Goal: Use online tool/utility: Utilize a website feature to perform a specific function

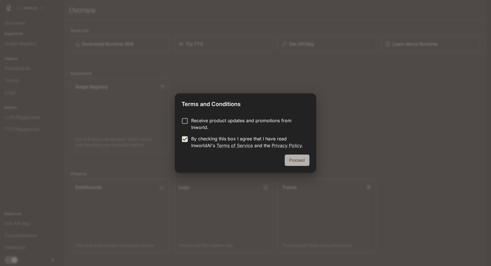
click at [291, 162] on button "Proceed" at bounding box center [297, 160] width 25 height 11
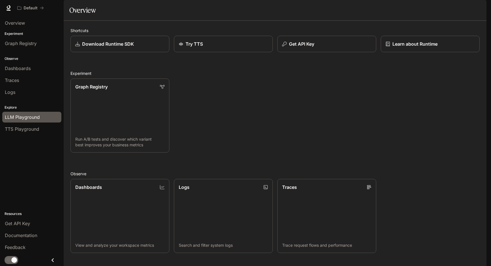
click at [22, 118] on span "LLM Playground" at bounding box center [22, 117] width 35 height 7
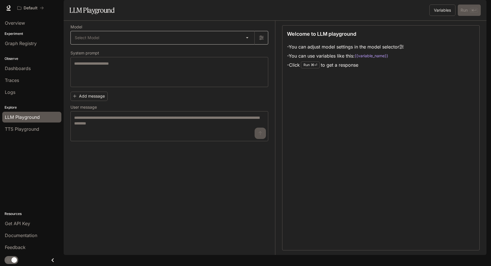
click at [138, 56] on body "Skip to main content Default Documentation Documentation Portal Overview Experi…" at bounding box center [245, 133] width 491 height 266
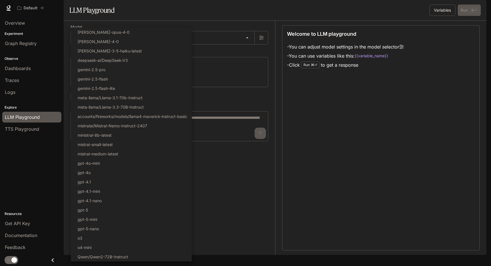
click at [219, 24] on div at bounding box center [245, 133] width 491 height 266
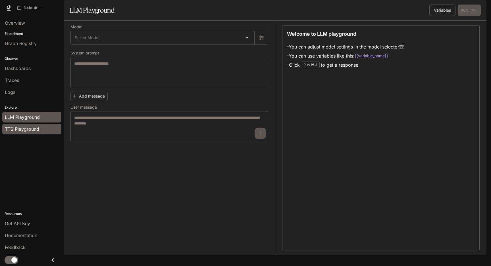
click at [52, 129] on div "TTS Playground" at bounding box center [32, 129] width 54 height 7
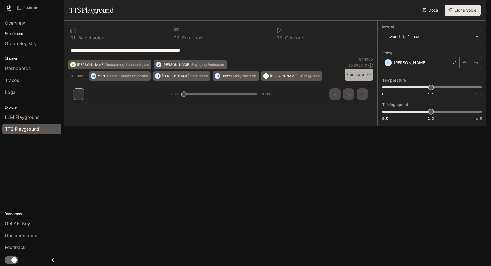
click at [359, 81] on button "Generate ⌘⏎" at bounding box center [359, 75] width 28 height 12
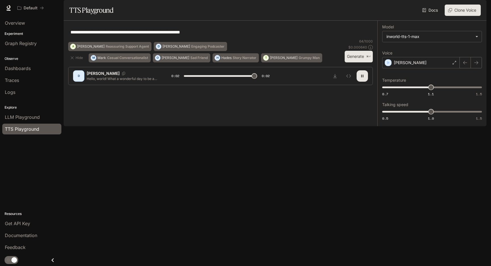
type input "*"
drag, startPoint x: 213, startPoint y: 48, endPoint x: 10, endPoint y: 49, distance: 202.8
click at [64, 49] on main "**********" at bounding box center [275, 63] width 423 height 126
click at [121, 75] on icon "Copy Voice ID" at bounding box center [124, 73] width 6 height 3
click at [93, 76] on p "[PERSON_NAME]" at bounding box center [103, 74] width 33 height 6
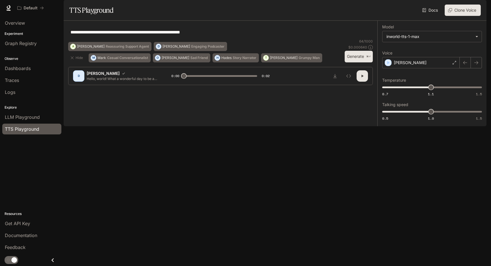
click at [108, 76] on div "[PERSON_NAME]" at bounding box center [129, 74] width 85 height 6
click at [121, 75] on icon "Copy Voice ID" at bounding box center [124, 73] width 6 height 3
click at [77, 81] on div "D" at bounding box center [78, 76] width 9 height 9
click at [452, 16] on button "Clone Voice" at bounding box center [462, 10] width 36 height 11
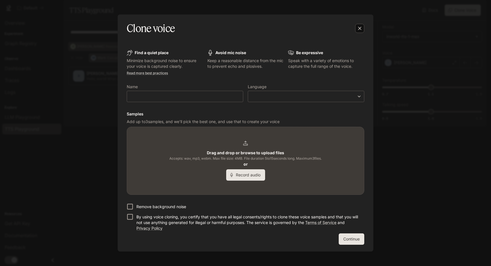
click at [361, 29] on icon "button" at bounding box center [360, 29] width 6 height 6
